Goal: Transaction & Acquisition: Purchase product/service

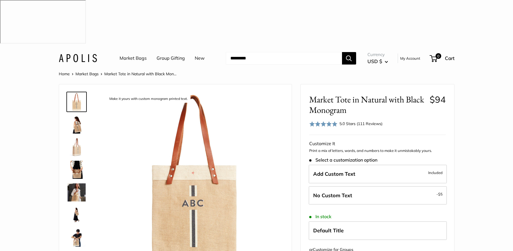
click at [90, 71] on link "Market Bags" at bounding box center [87, 73] width 23 height 5
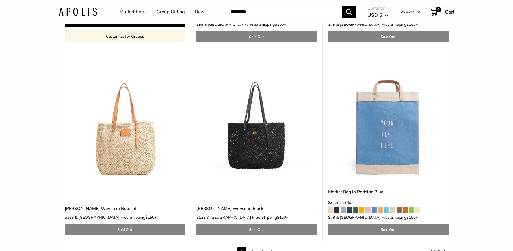
scroll to position [3217, 0]
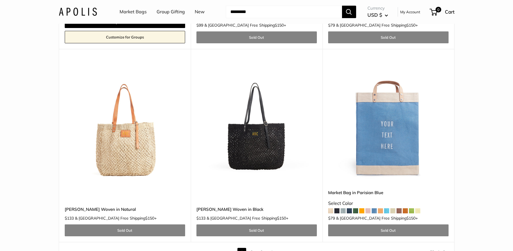
click at [253, 248] on link "2" at bounding box center [251, 252] width 9 height 9
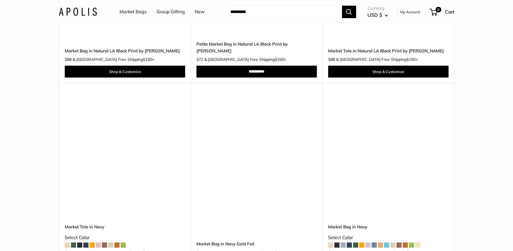
scroll to position [424, 0]
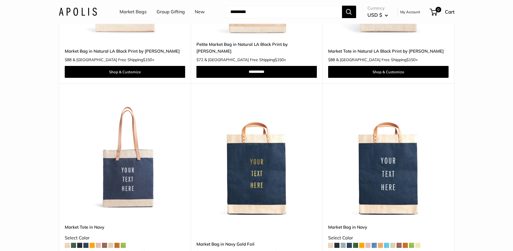
click at [0, 0] on img at bounding box center [0, 0] width 0 height 0
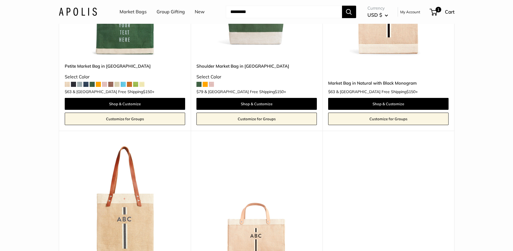
scroll to position [1810, 0]
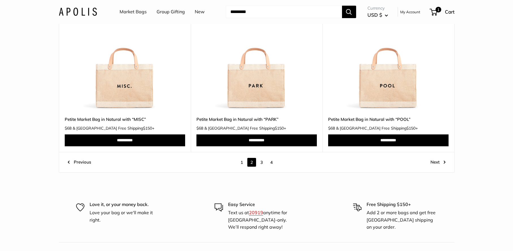
scroll to position [3117, 0]
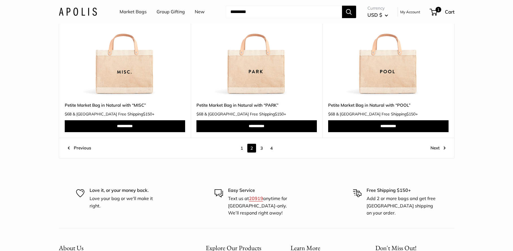
click at [262, 144] on link "3" at bounding box center [261, 148] width 9 height 9
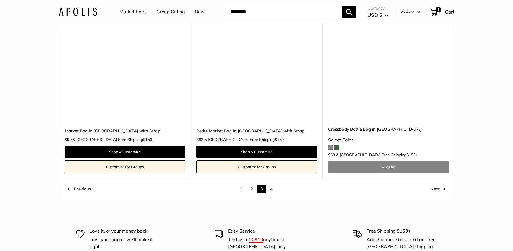
scroll to position [3119, 0]
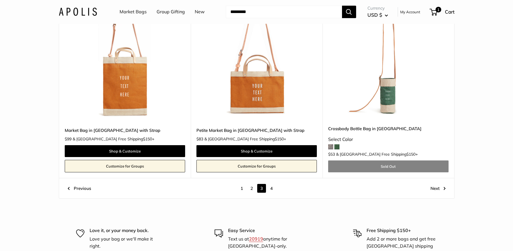
click at [273, 184] on link "4" at bounding box center [271, 188] width 9 height 9
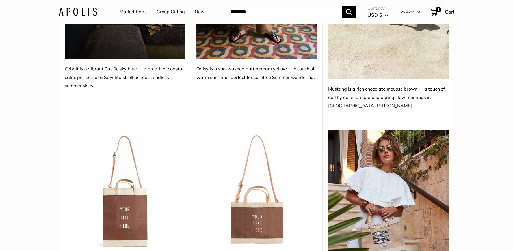
scroll to position [288, 0]
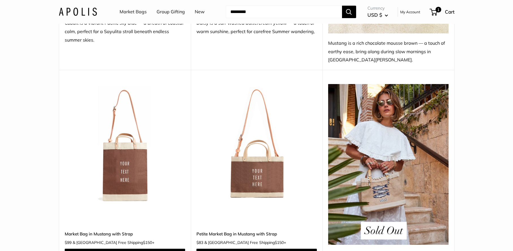
click at [380, 148] on img at bounding box center [388, 164] width 120 height 161
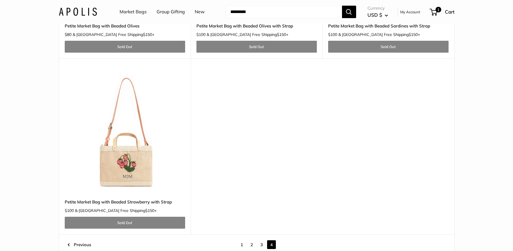
scroll to position [1962, 0]
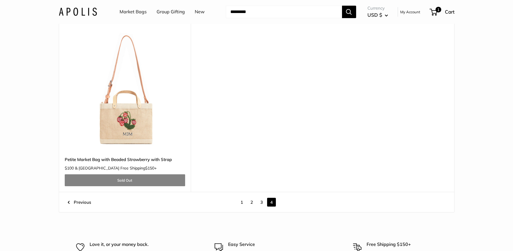
click at [243, 198] on link "1" at bounding box center [242, 202] width 9 height 9
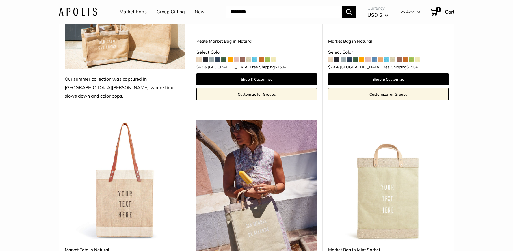
scroll to position [257, 0]
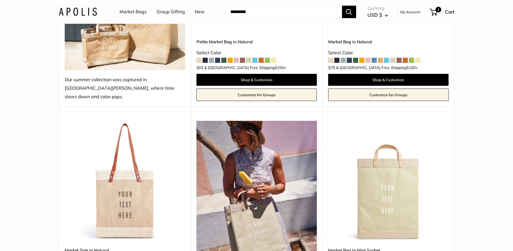
click at [0, 0] on img at bounding box center [0, 0] width 0 height 0
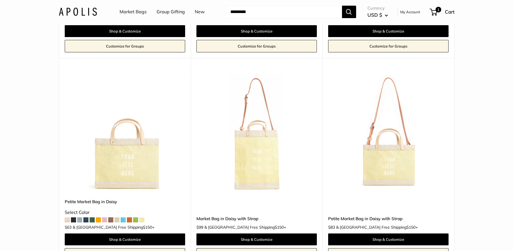
scroll to position [1339, 0]
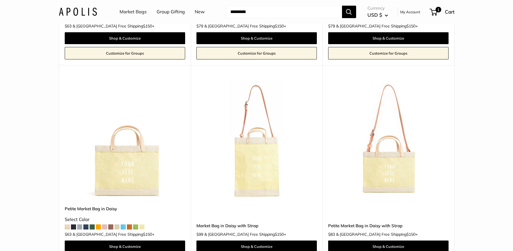
click at [0, 0] on img at bounding box center [0, 0] width 0 height 0
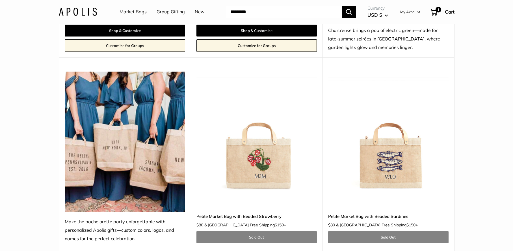
scroll to position [1554, 0]
click at [0, 0] on img at bounding box center [0, 0] width 0 height 0
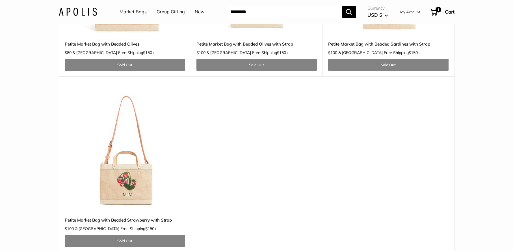
scroll to position [1847, 0]
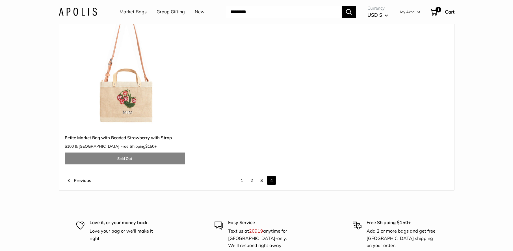
click at [243, 176] on link "1" at bounding box center [242, 180] width 9 height 9
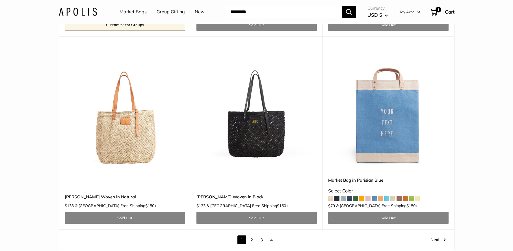
scroll to position [3230, 0]
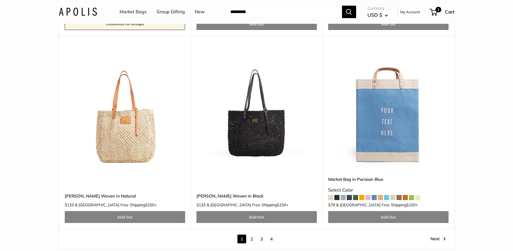
click at [251, 234] on link "2" at bounding box center [251, 238] width 9 height 9
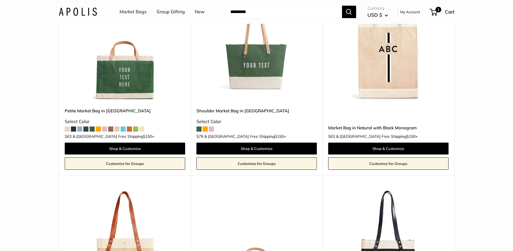
scroll to position [1837, 0]
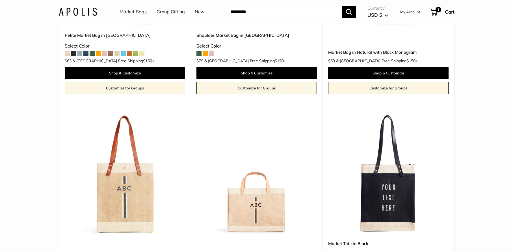
click at [0, 0] on img at bounding box center [0, 0] width 0 height 0
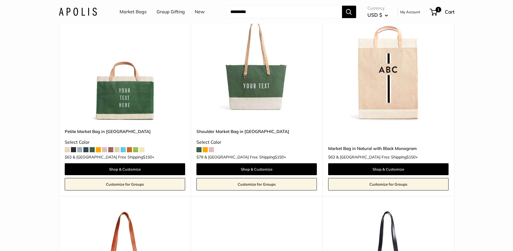
scroll to position [1735, 0]
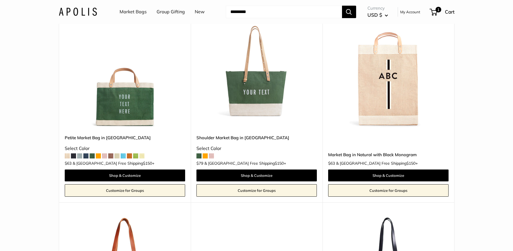
click at [0, 0] on img at bounding box center [0, 0] width 0 height 0
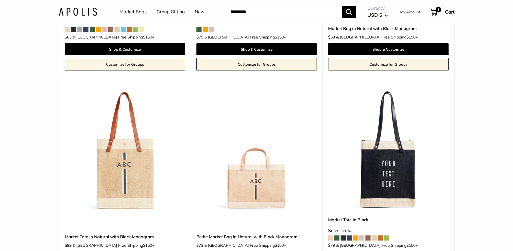
scroll to position [1862, 0]
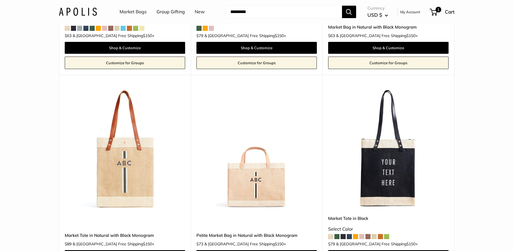
click at [0, 0] on img at bounding box center [0, 0] width 0 height 0
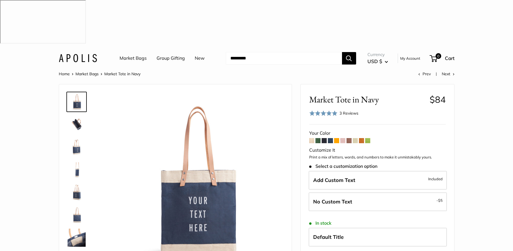
click at [318, 138] on span at bounding box center [318, 140] width 5 height 5
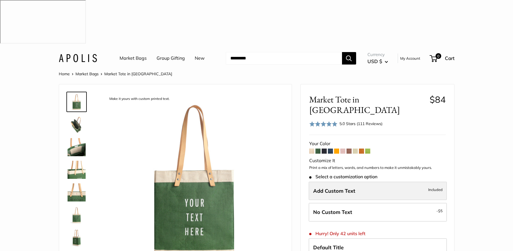
click at [356, 182] on label "Add Custom Text Included" at bounding box center [378, 191] width 138 height 19
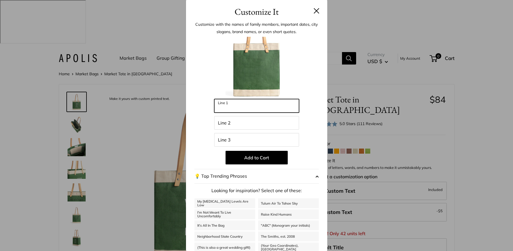
click at [253, 107] on input "Line 1" at bounding box center [256, 106] width 85 height 14
type input "*"
click at [249, 120] on input "Line 2" at bounding box center [256, 123] width 85 height 14
type input "*"
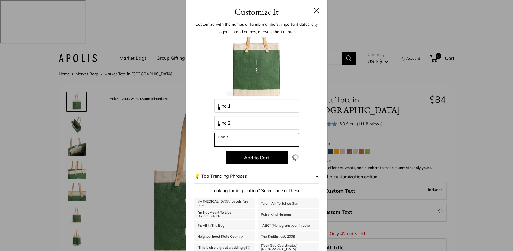
click at [253, 139] on input "Line 3" at bounding box center [256, 140] width 85 height 14
type input "*"
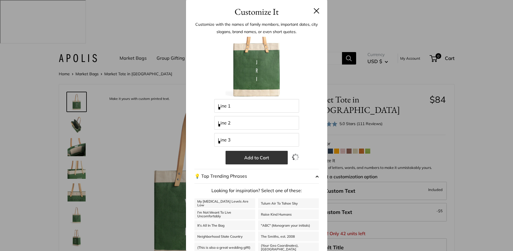
click at [258, 156] on button "Add to Cart" at bounding box center [257, 158] width 62 height 14
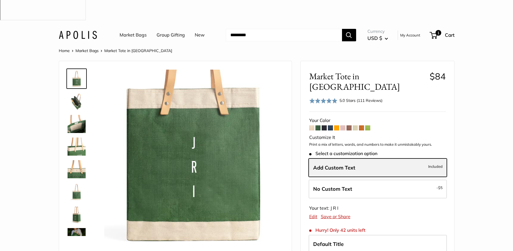
click at [341, 158] on label "Add Custom Text Included" at bounding box center [378, 167] width 138 height 19
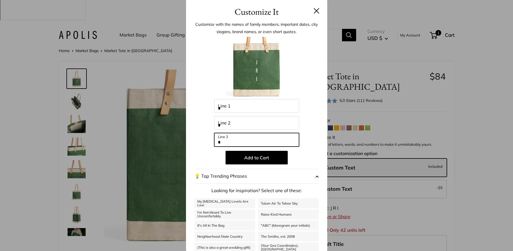
click at [243, 137] on input "*" at bounding box center [256, 140] width 85 height 14
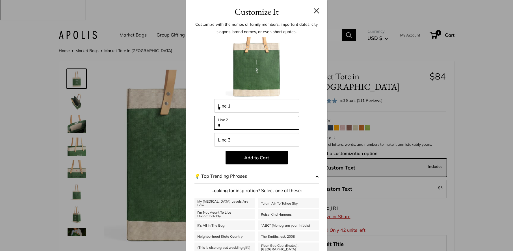
click at [239, 121] on input "*" at bounding box center [256, 123] width 85 height 14
click at [239, 124] on input "*" at bounding box center [256, 123] width 85 height 14
click at [243, 112] on input "*" at bounding box center [256, 106] width 85 height 14
type input "***"
click at [315, 9] on button at bounding box center [317, 11] width 6 height 6
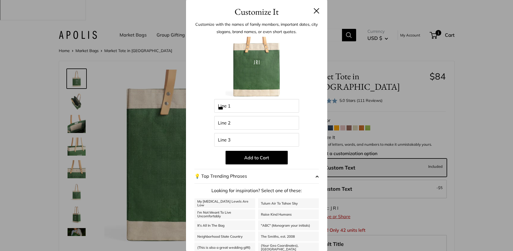
click at [318, 10] on button at bounding box center [317, 11] width 6 height 6
drag, startPoint x: 242, startPoint y: 108, endPoint x: 210, endPoint y: 107, distance: 32.5
click at [210, 107] on div "Enter 39 letters *** Line 1 Line 2 Line 3 Add to Cart 💡 Top Trending Phrases Lo…" at bounding box center [257, 152] width 124 height 230
click at [236, 125] on input "Line 2" at bounding box center [256, 123] width 85 height 14
paste input "***"
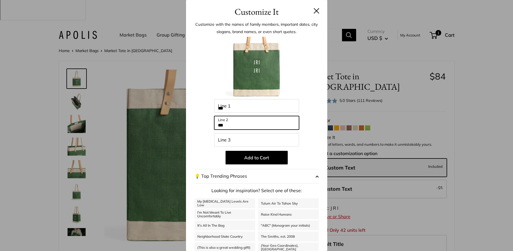
type input "***"
drag, startPoint x: 236, startPoint y: 113, endPoint x: 211, endPoint y: 110, distance: 25.4
click at [211, 110] on div "Enter 39 letters *** Line 1 *** Line 2 Line 3 Add to Cart 💡 Top Trending Phrase…" at bounding box center [257, 152] width 124 height 230
click at [236, 111] on input "***" at bounding box center [256, 106] width 85 height 14
type input "*"
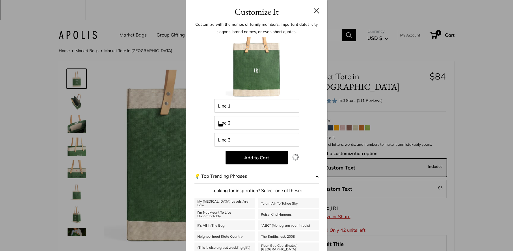
click at [290, 86] on div at bounding box center [257, 68] width 124 height 62
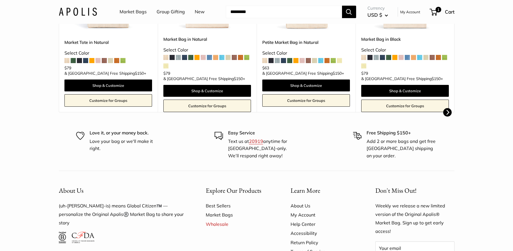
scroll to position [346, 0]
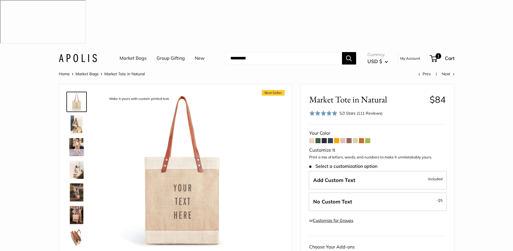
click at [319, 138] on span at bounding box center [318, 140] width 5 height 5
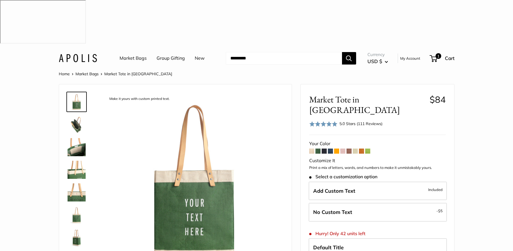
click at [330, 148] on span at bounding box center [330, 150] width 5 height 5
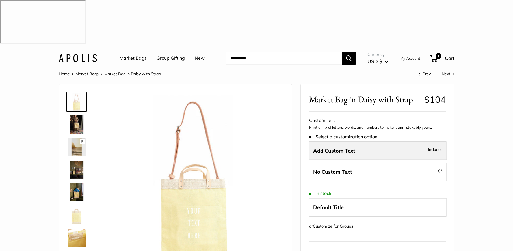
click at [391, 141] on label "Add Custom Text Included" at bounding box center [378, 150] width 138 height 19
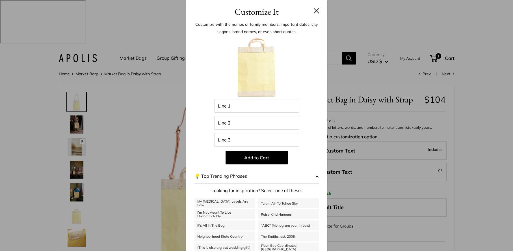
click at [317, 12] on button at bounding box center [317, 11] width 6 height 6
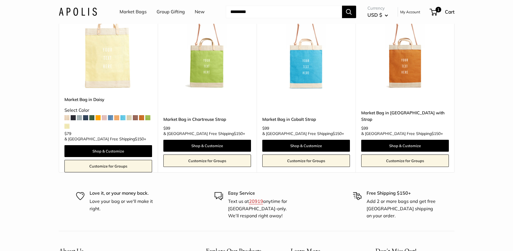
scroll to position [996, 0]
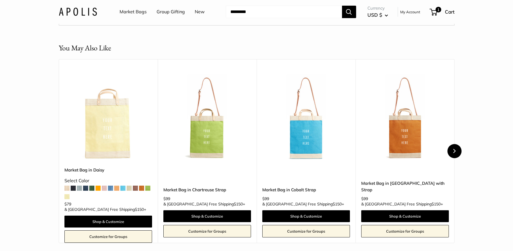
click at [456, 144] on button "Next" at bounding box center [455, 151] width 14 height 14
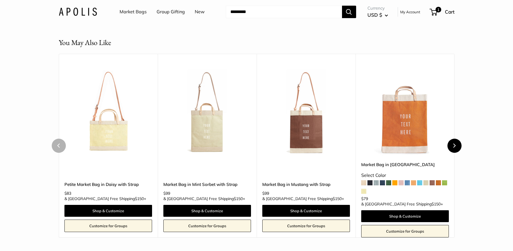
scroll to position [1002, 0]
click at [456, 139] on button "Next" at bounding box center [455, 146] width 14 height 14
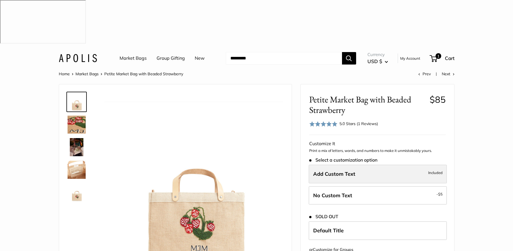
click at [346, 171] on span "Add Custom Text" at bounding box center [334, 174] width 42 height 7
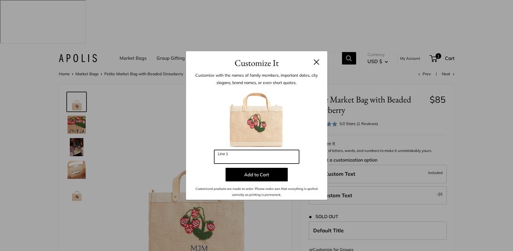
click at [248, 154] on input "Line 1" at bounding box center [256, 157] width 85 height 14
type input "***"
click at [318, 61] on button at bounding box center [317, 62] width 6 height 6
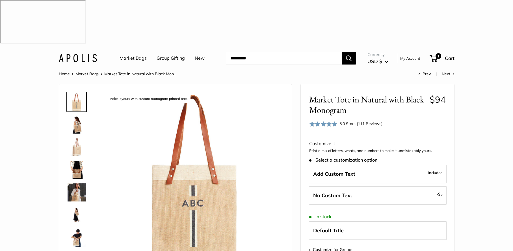
click at [75, 183] on img at bounding box center [77, 192] width 18 height 18
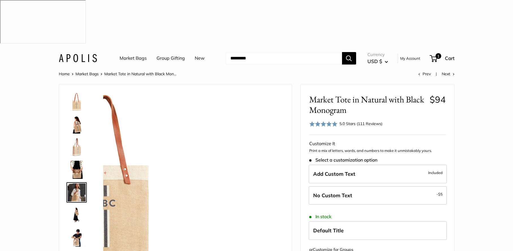
scroll to position [18, 0]
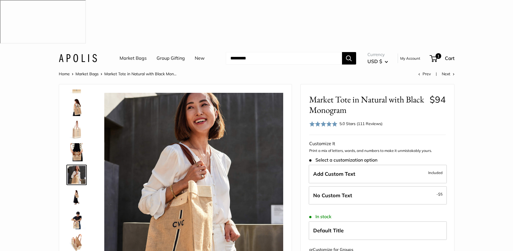
click at [77, 98] on img at bounding box center [77, 107] width 18 height 18
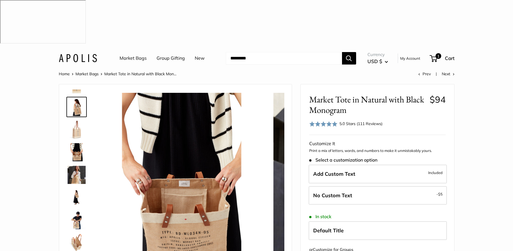
scroll to position [0, 0]
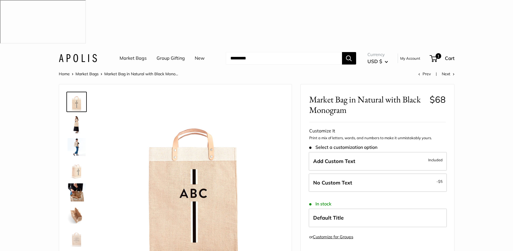
click at [75, 115] on img at bounding box center [77, 124] width 18 height 18
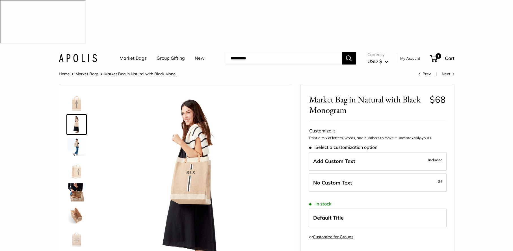
click at [77, 93] on img at bounding box center [77, 102] width 18 height 18
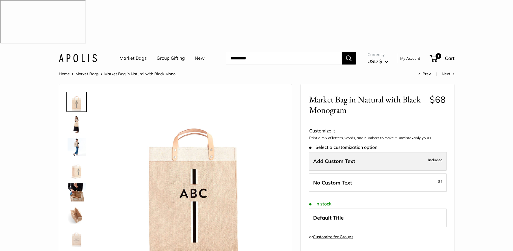
click at [333, 152] on label "Add Custom Text Included" at bounding box center [378, 161] width 138 height 19
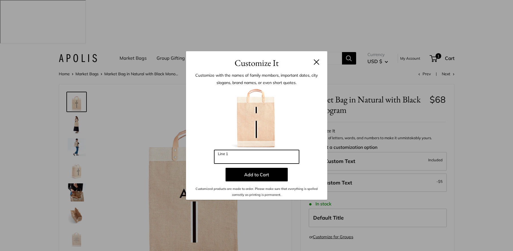
click at [233, 161] on input "Line 1" at bounding box center [256, 157] width 85 height 14
click at [234, 160] on input "Line 1" at bounding box center [256, 157] width 85 height 14
type input "***"
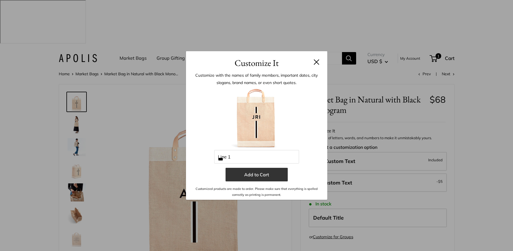
click at [262, 173] on button "Add to Cart" at bounding box center [257, 175] width 62 height 14
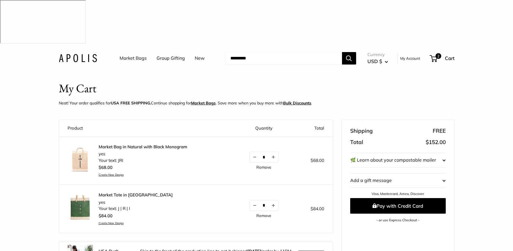
click at [261, 214] on link "Remove" at bounding box center [263, 216] width 15 height 4
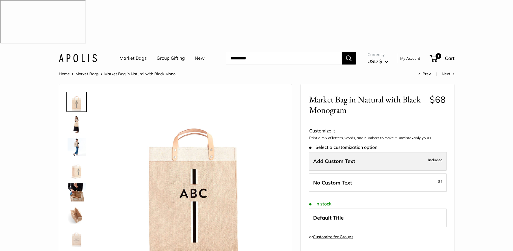
click at [352, 158] on span "Add Custom Text" at bounding box center [334, 161] width 42 height 7
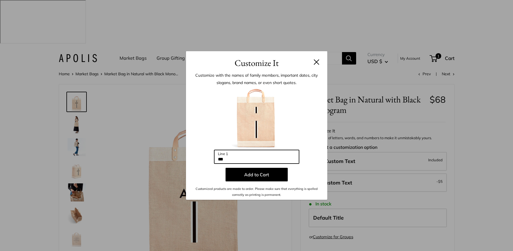
click at [256, 154] on input "***" at bounding box center [256, 157] width 85 height 14
click at [256, 161] on input "***" at bounding box center [256, 157] width 85 height 14
type input "*"
type input "***"
click at [74, 81] on div "Customize It Customize with the names of family members, important dates, city …" at bounding box center [256, 125] width 513 height 251
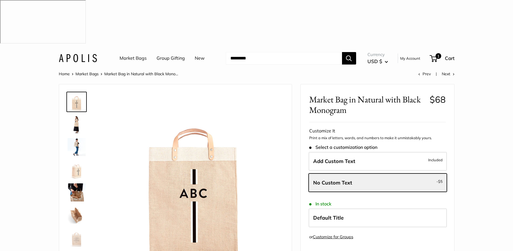
click at [74, 115] on img at bounding box center [77, 124] width 18 height 18
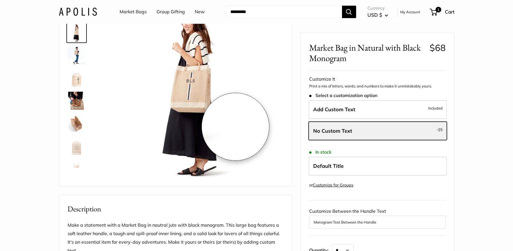
scroll to position [86, 0]
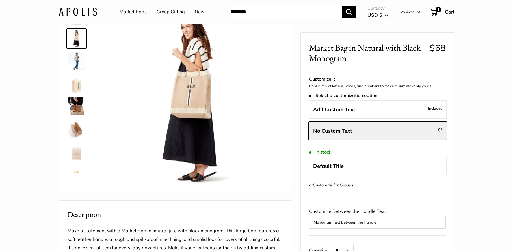
click at [74, 143] on img at bounding box center [77, 152] width 18 height 18
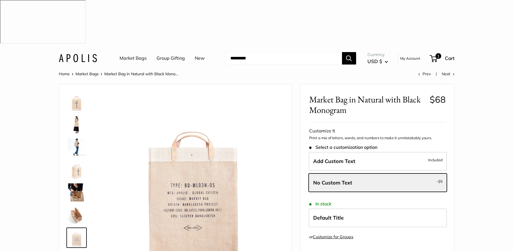
scroll to position [0, 0]
click at [78, 93] on img at bounding box center [77, 102] width 18 height 18
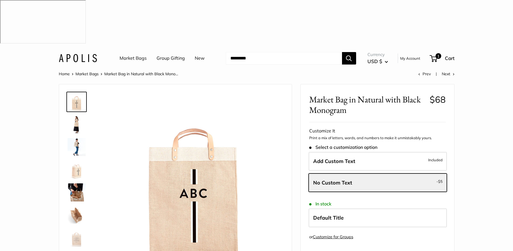
click at [76, 115] on img at bounding box center [77, 124] width 18 height 18
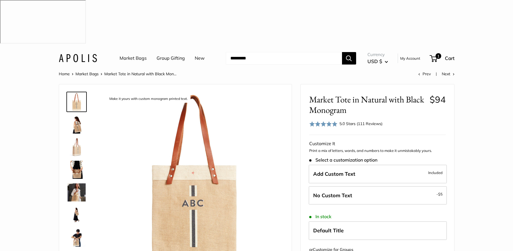
click at [76, 161] on img at bounding box center [77, 170] width 18 height 18
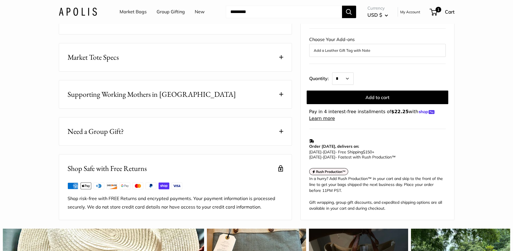
scroll to position [337, 0]
